Goal: Transaction & Acquisition: Purchase product/service

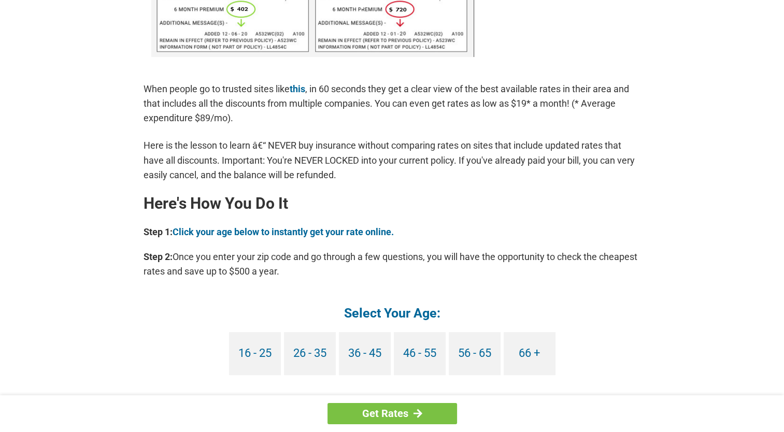
scroll to position [829, 0]
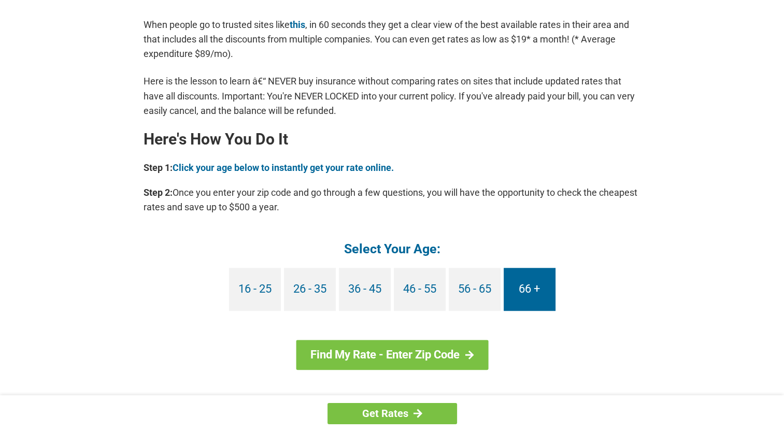
click at [525, 281] on link "66 +" at bounding box center [529, 289] width 52 height 43
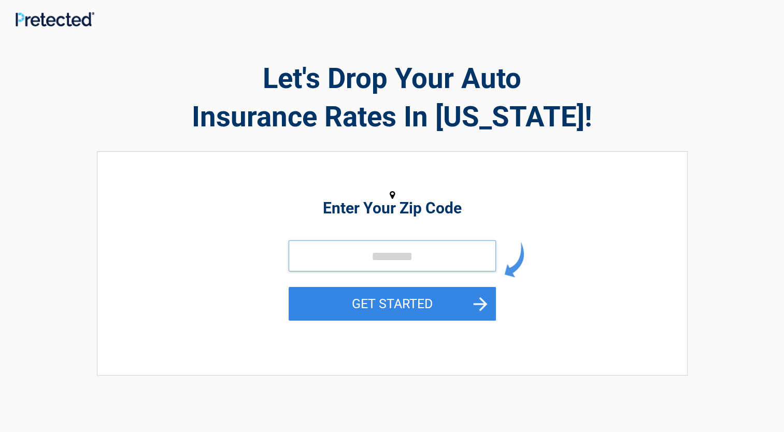
click at [450, 262] on input "tel" at bounding box center [391, 255] width 207 height 31
type input "*****"
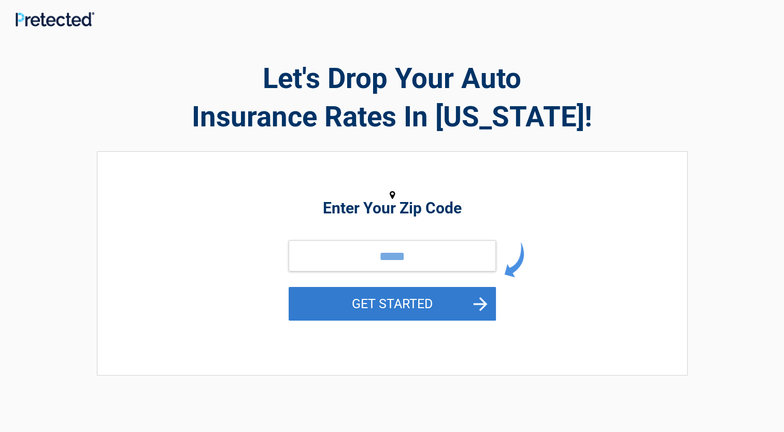
click at [396, 300] on button "GET STARTED" at bounding box center [391, 304] width 207 height 34
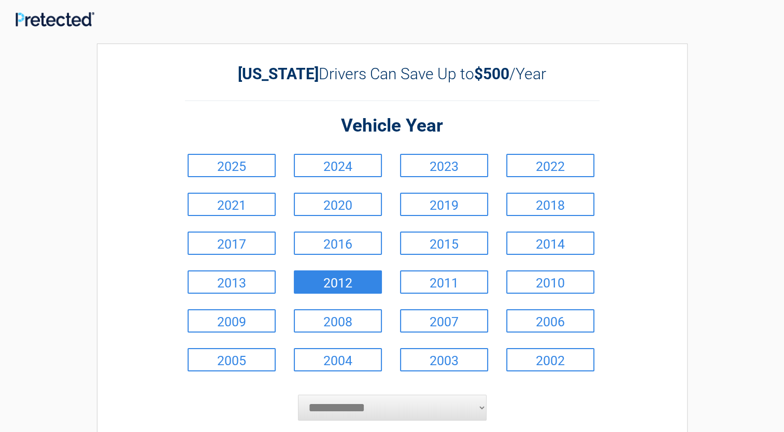
click at [335, 274] on link "2012" at bounding box center [338, 281] width 88 height 23
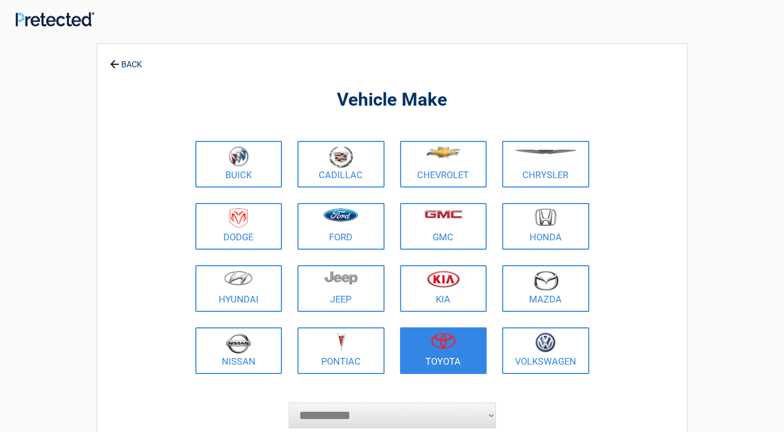
click at [450, 351] on figure at bounding box center [443, 343] width 75 height 23
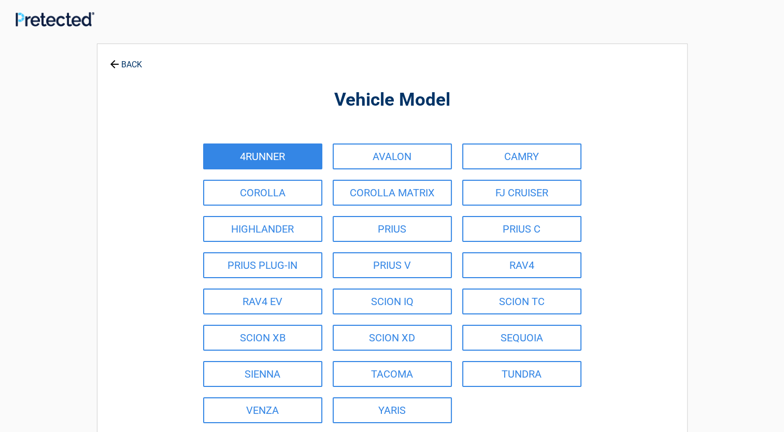
click at [297, 148] on link "4RUNNER" at bounding box center [262, 156] width 119 height 26
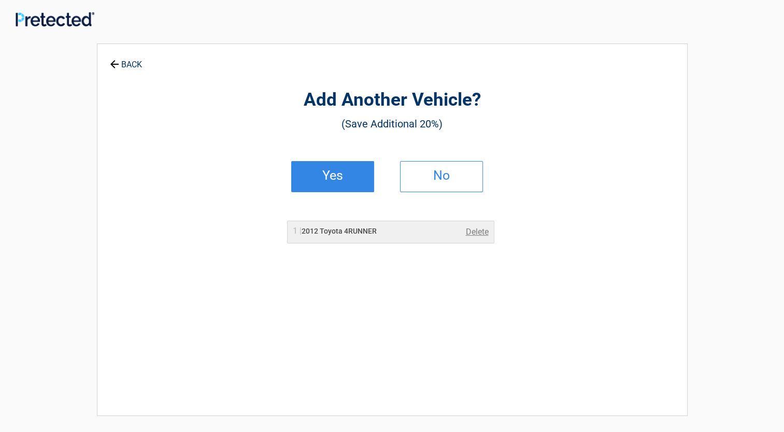
click at [324, 173] on h2 "Yes" at bounding box center [332, 175] width 61 height 7
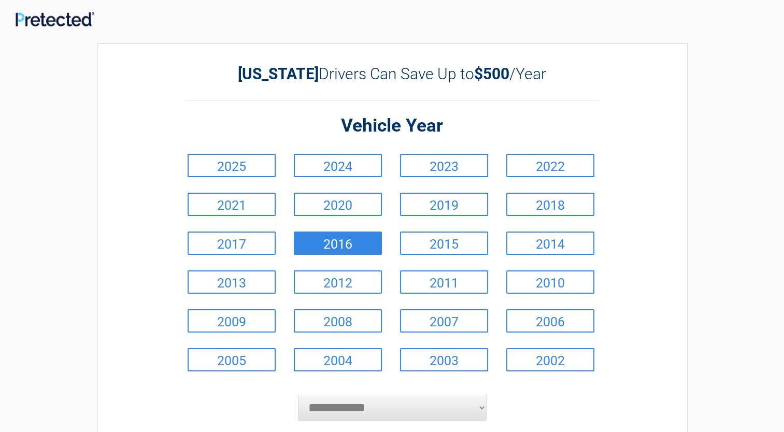
click at [336, 243] on link "2016" at bounding box center [338, 242] width 88 height 23
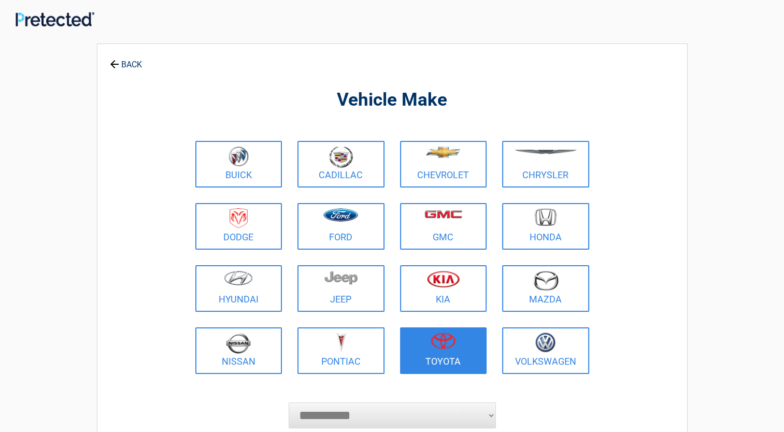
click at [439, 340] on img at bounding box center [442, 340] width 25 height 17
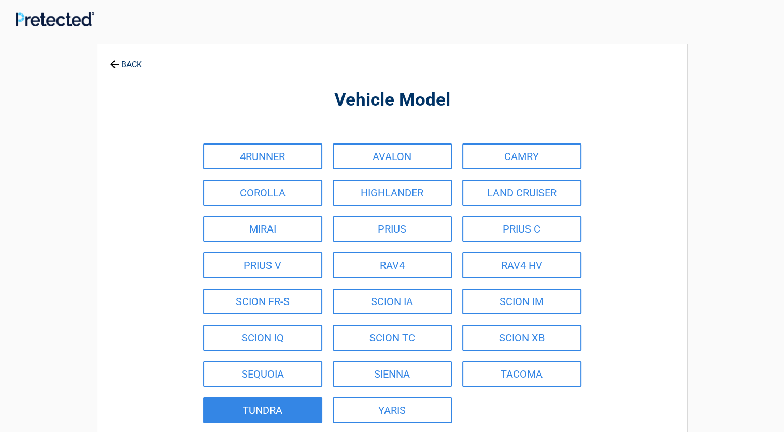
click at [278, 405] on link "TUNDRA" at bounding box center [262, 410] width 119 height 26
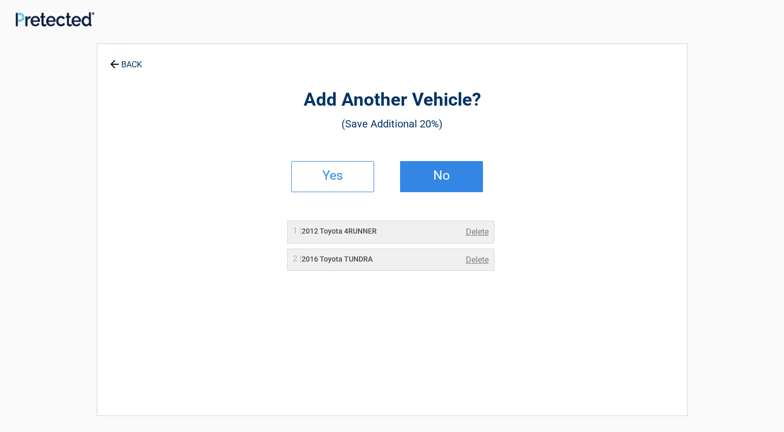
click at [447, 165] on link "No" at bounding box center [441, 176] width 83 height 31
